Goal: Task Accomplishment & Management: Manage account settings

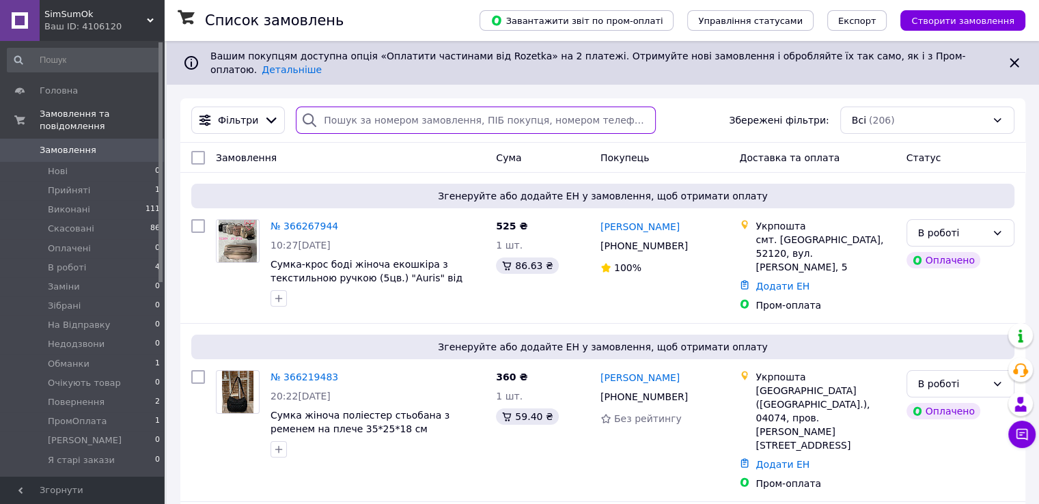
click at [380, 109] on input "search" at bounding box center [476, 120] width 360 height 27
type input "ко"
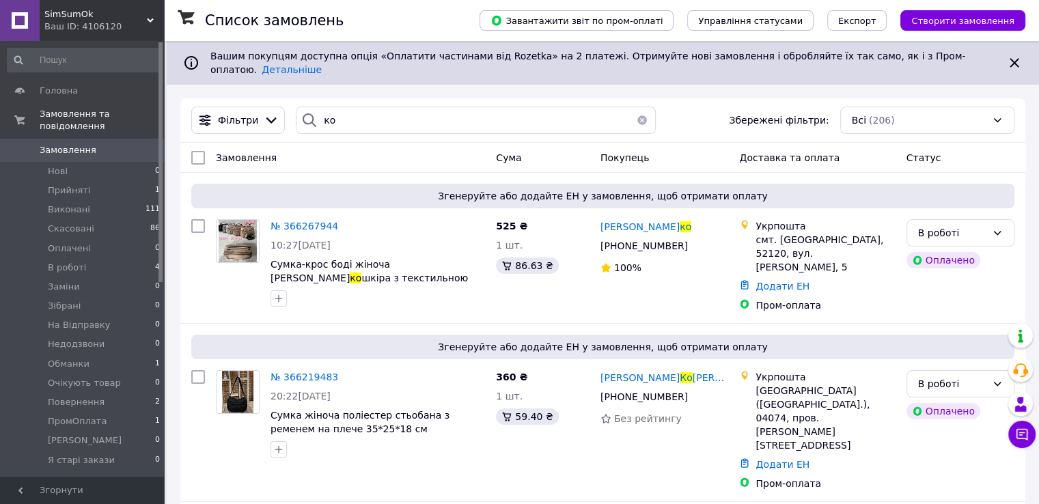
click at [640, 107] on button "button" at bounding box center [641, 120] width 27 height 27
